Goal: Transaction & Acquisition: Obtain resource

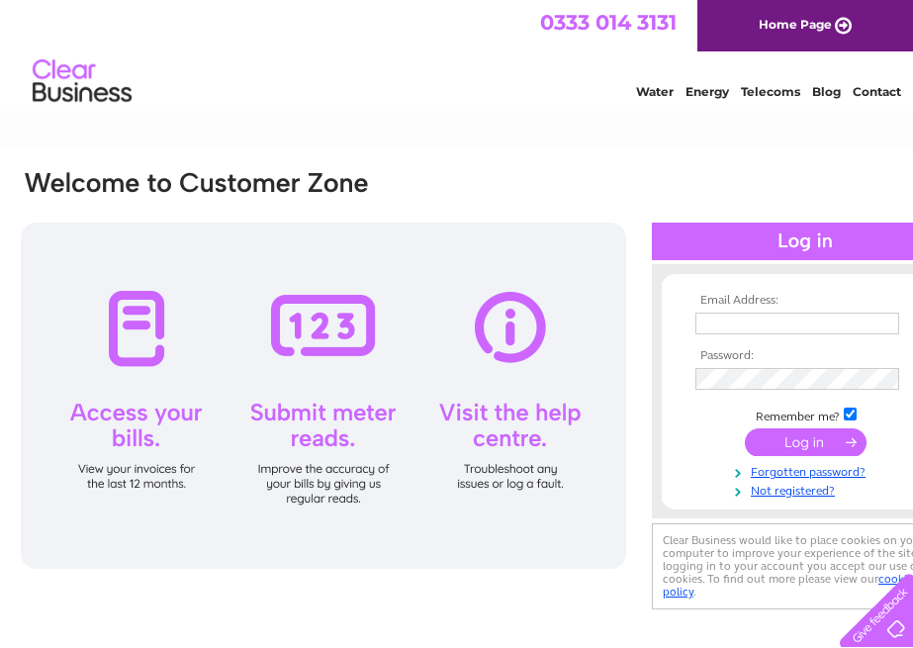
type input "jill@questprecision.co.uk"
click at [812, 445] on input "submit" at bounding box center [806, 442] width 122 height 28
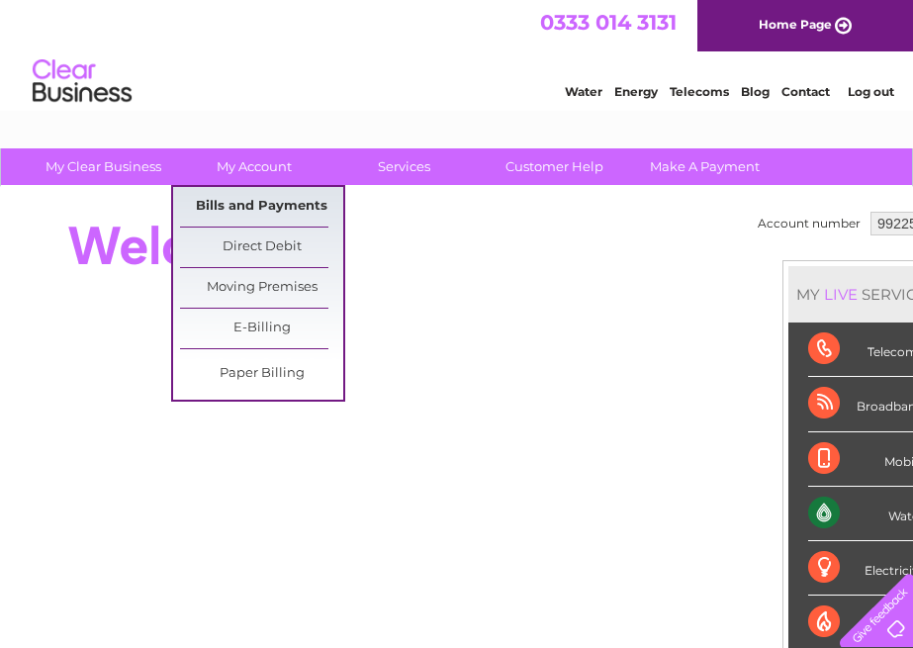
click at [239, 199] on link "Bills and Payments" at bounding box center [261, 207] width 163 height 40
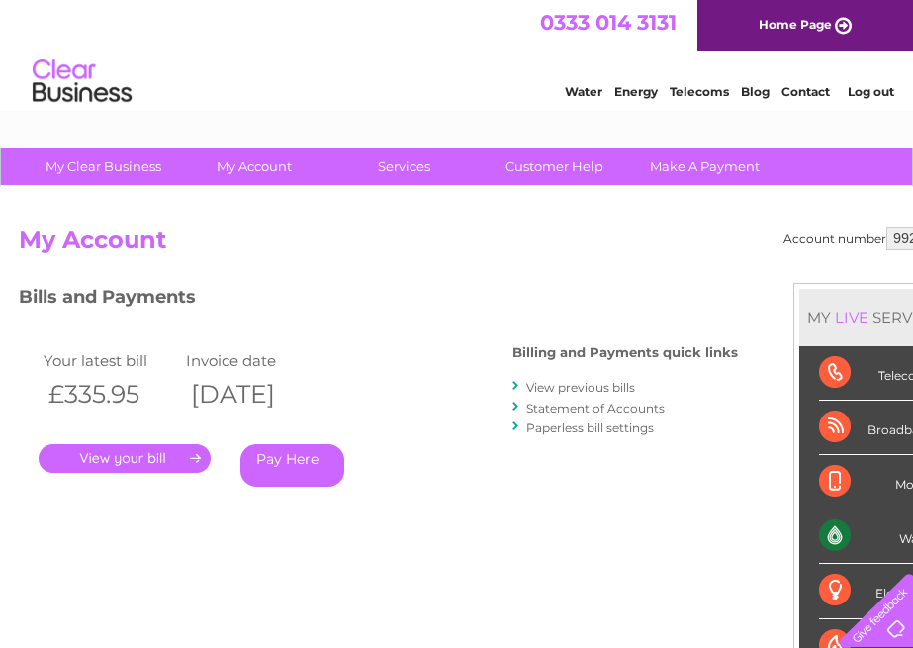
click at [180, 460] on link "." at bounding box center [125, 458] width 172 height 29
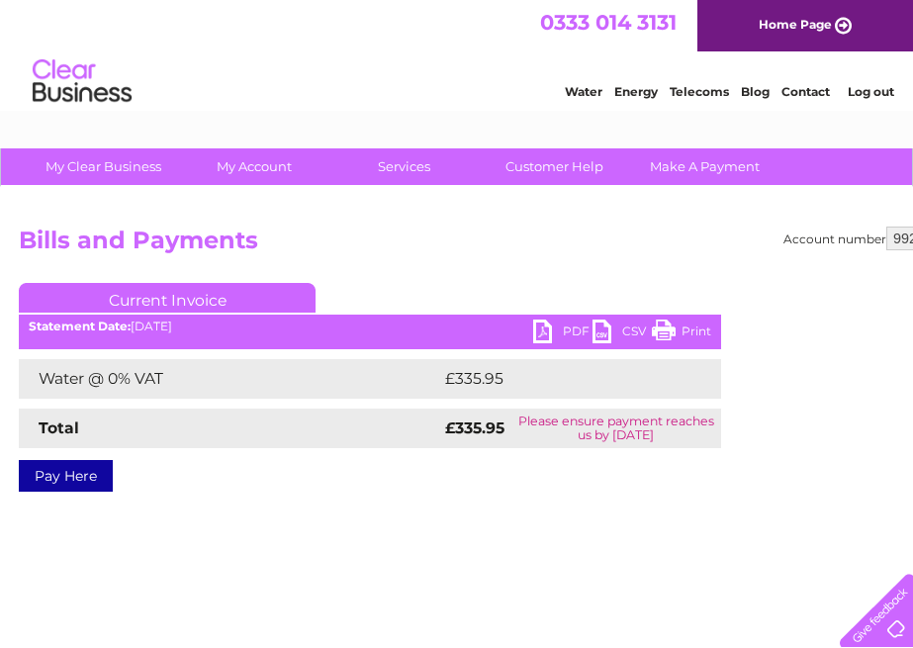
click at [555, 333] on link "PDF" at bounding box center [562, 333] width 59 height 29
click at [573, 331] on link "PDF" at bounding box center [562, 333] width 59 height 29
